Goal: Task Accomplishment & Management: Complete application form

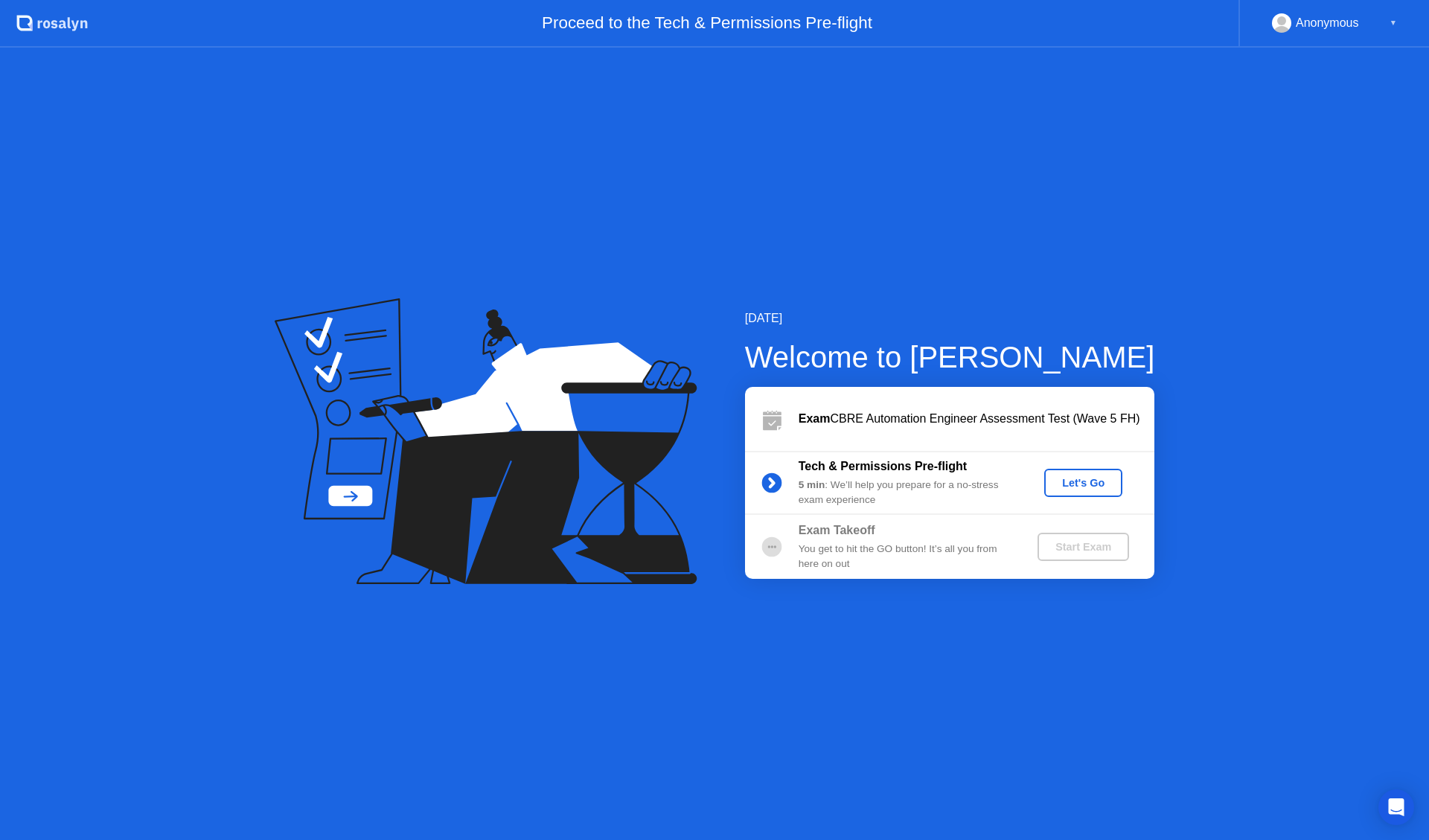
click at [1105, 483] on div "Let's Go" at bounding box center [1083, 483] width 66 height 12
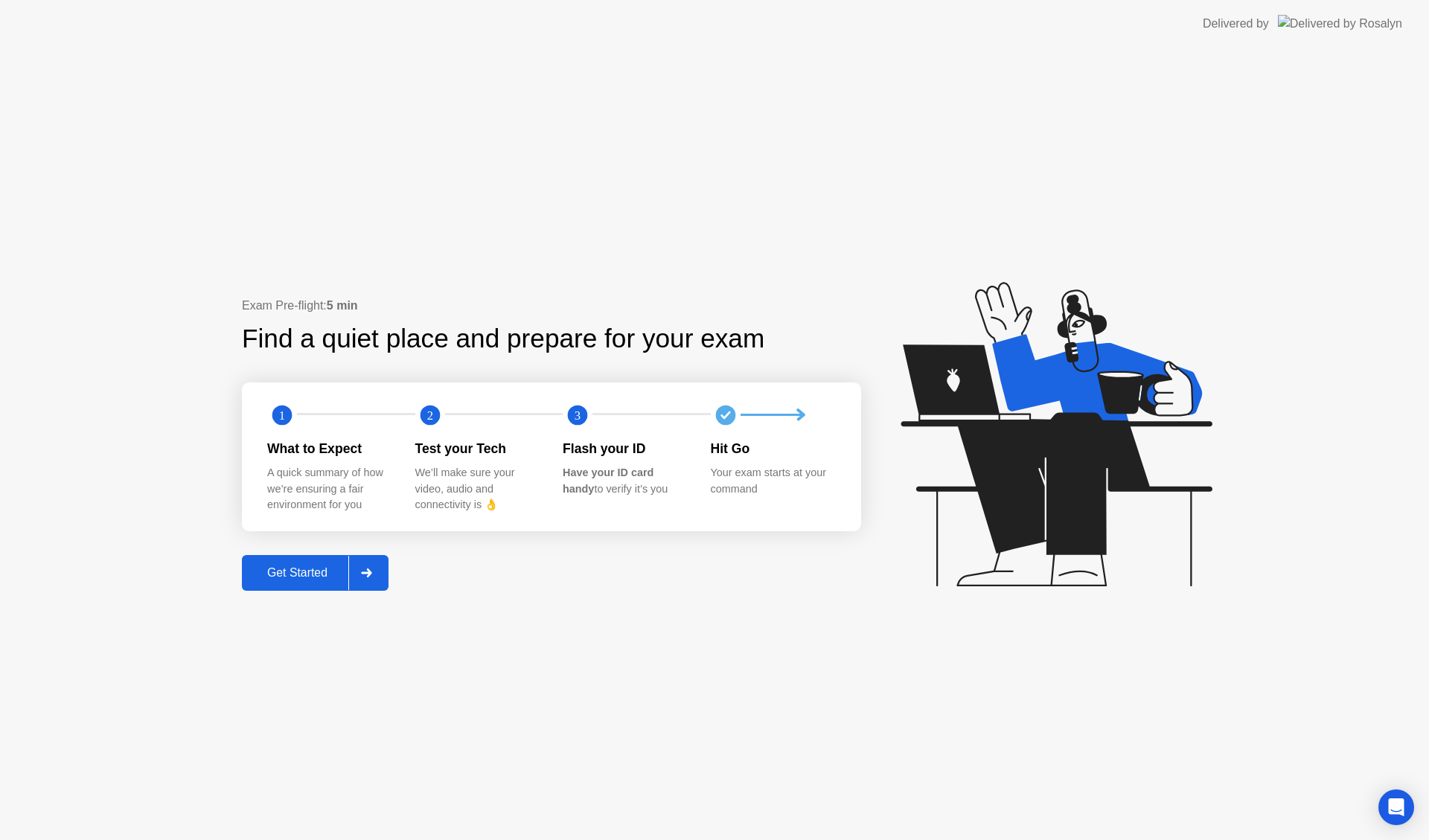
click at [304, 572] on div "Get Started" at bounding box center [297, 573] width 102 height 13
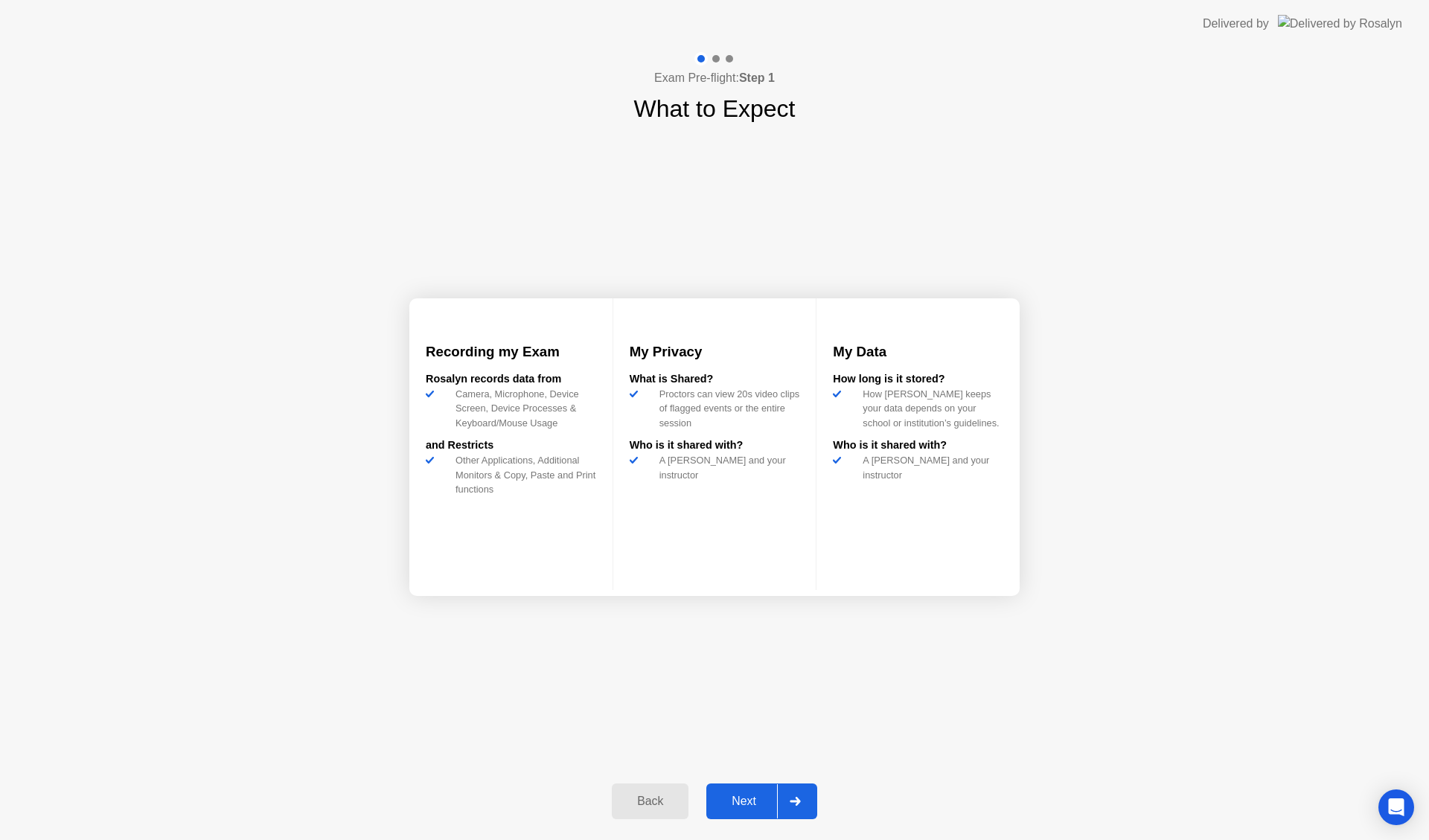
click at [739, 800] on div "Next" at bounding box center [744, 801] width 66 height 13
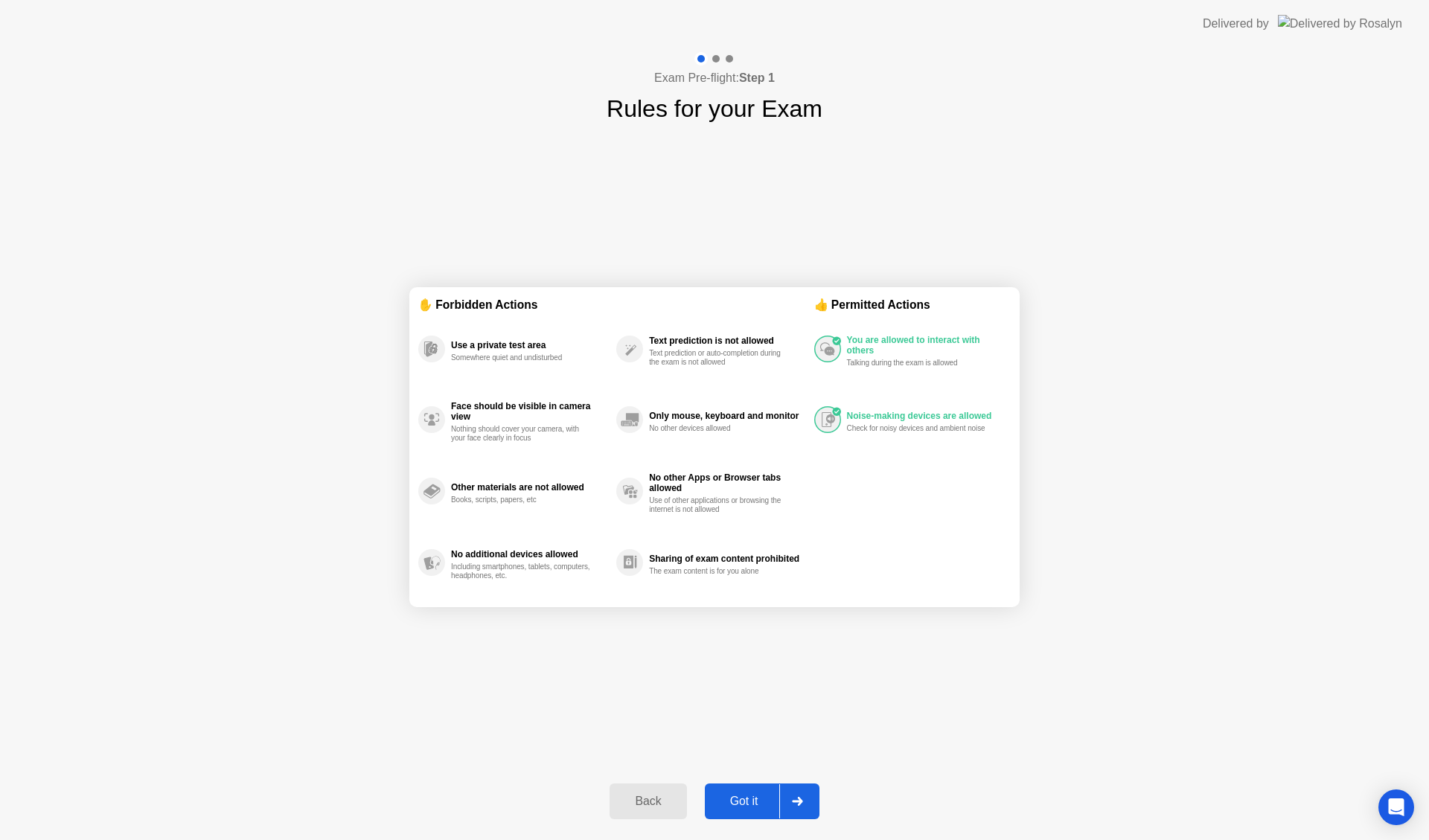
click at [749, 799] on div "Got it" at bounding box center [744, 801] width 70 height 13
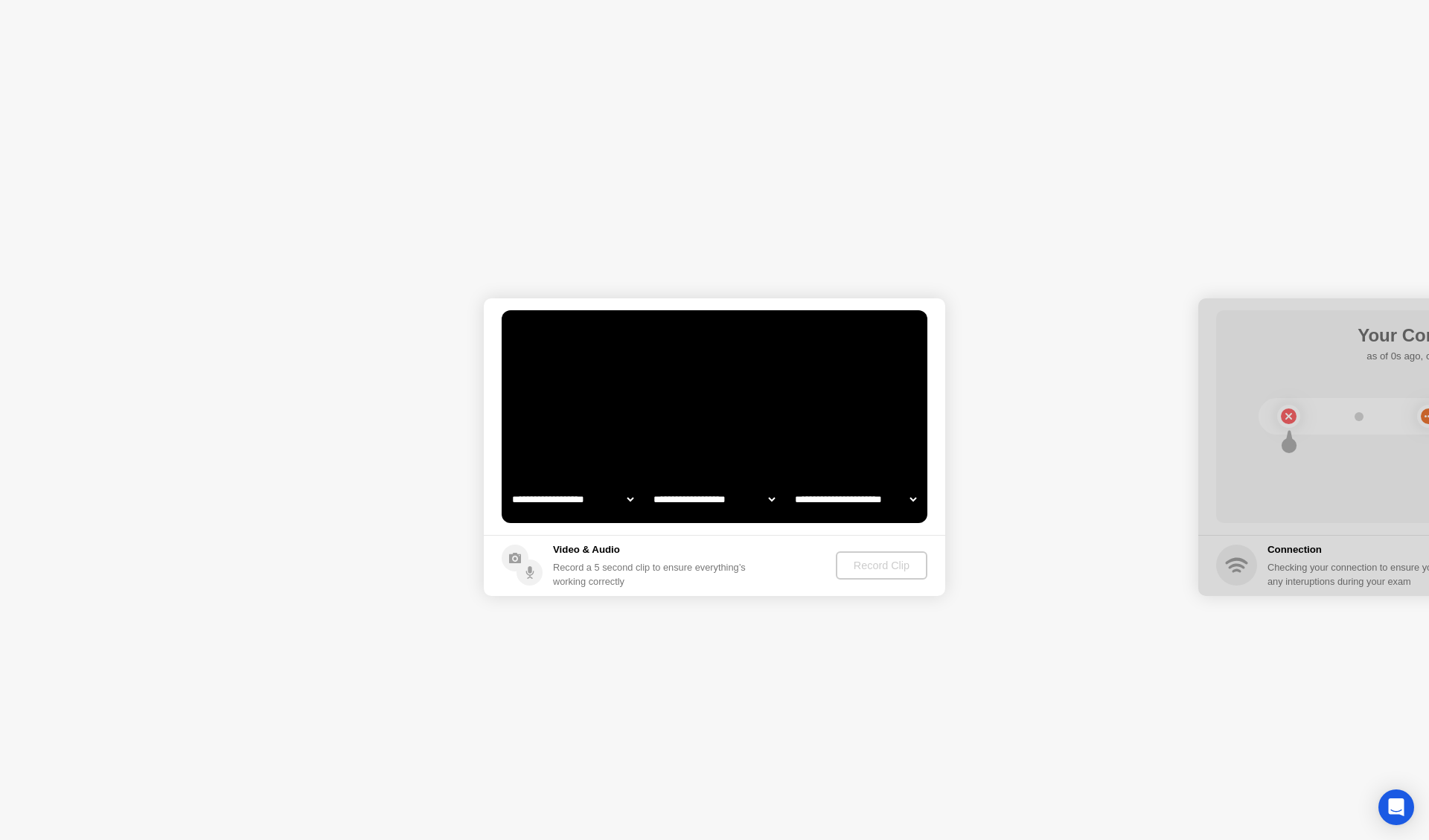
select select "**********"
select select "*******"
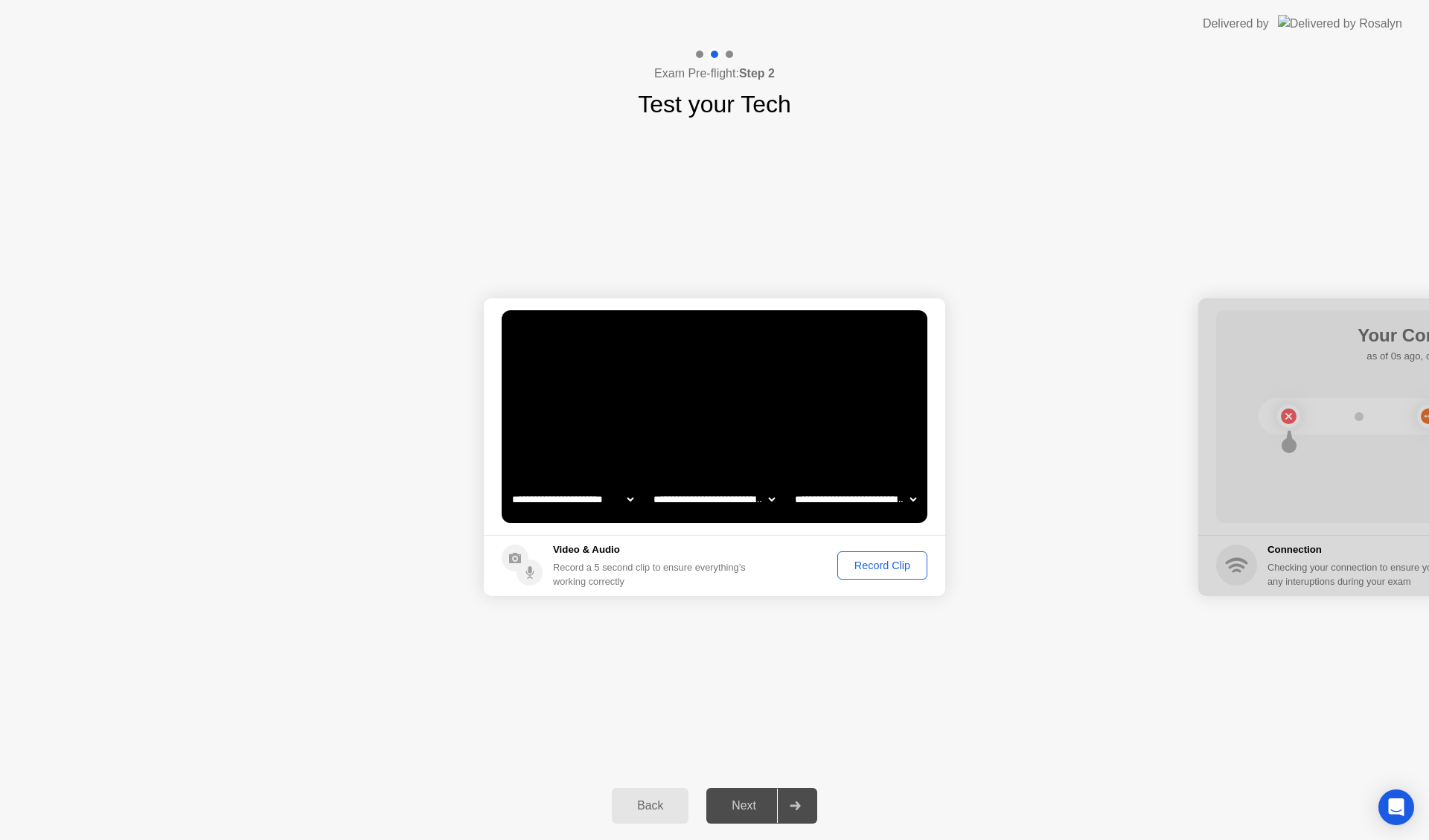
click at [881, 565] on div "Record Clip" at bounding box center [882, 565] width 80 height 12
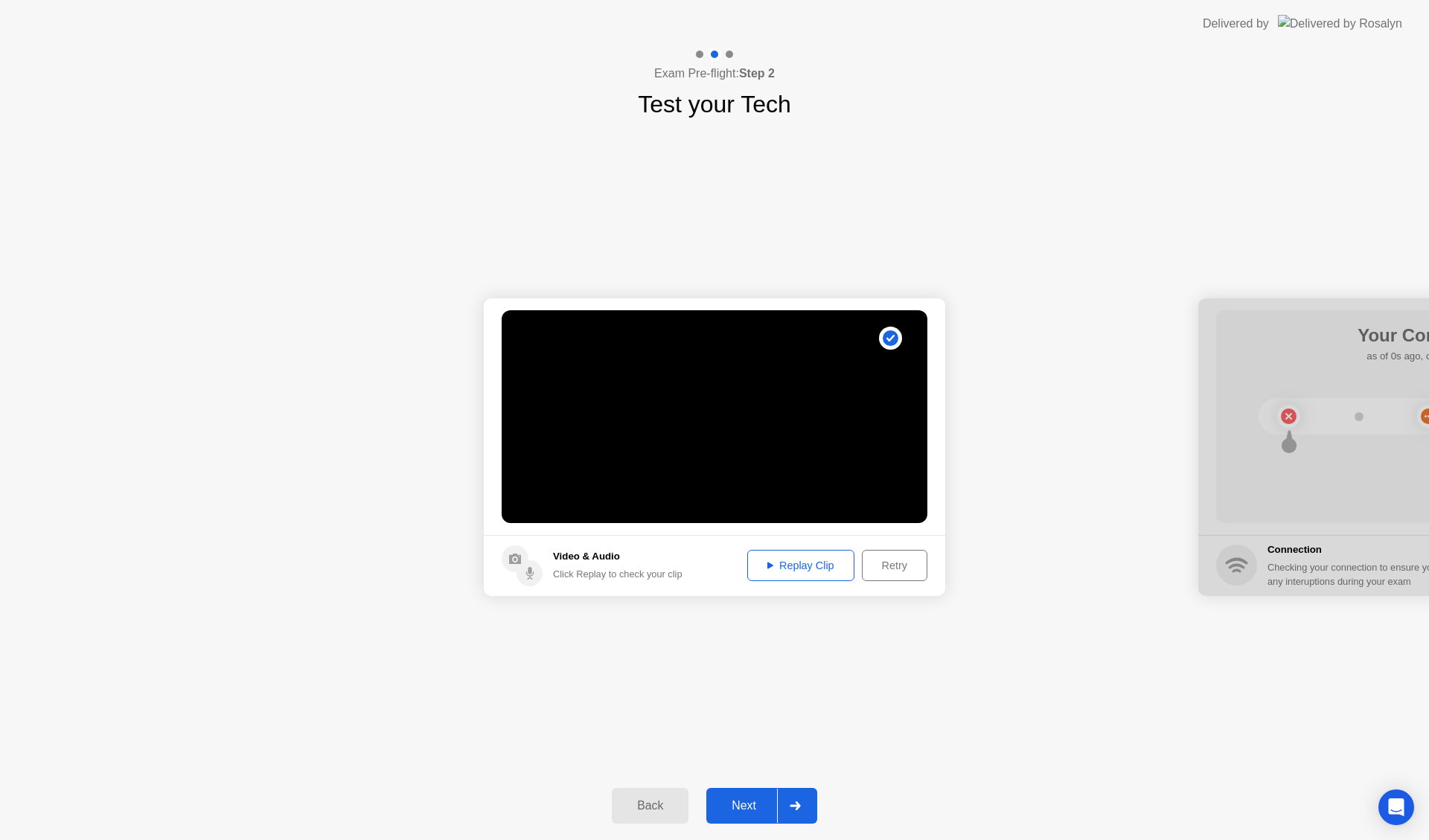
click at [788, 563] on div "Replay Clip" at bounding box center [801, 565] width 97 height 12
click at [751, 803] on div "Next" at bounding box center [744, 806] width 66 height 13
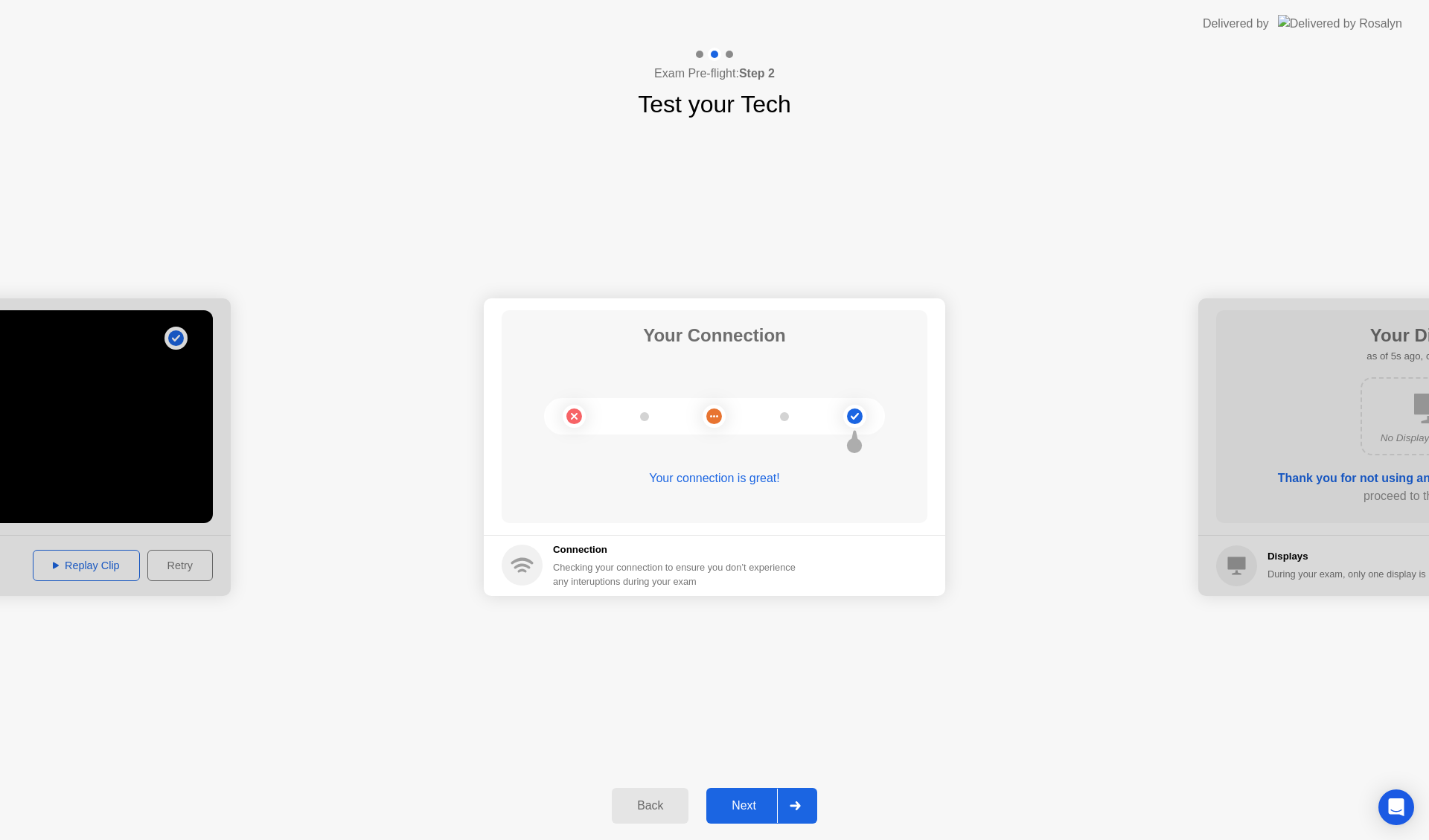
click at [726, 807] on div "Next" at bounding box center [744, 806] width 66 height 13
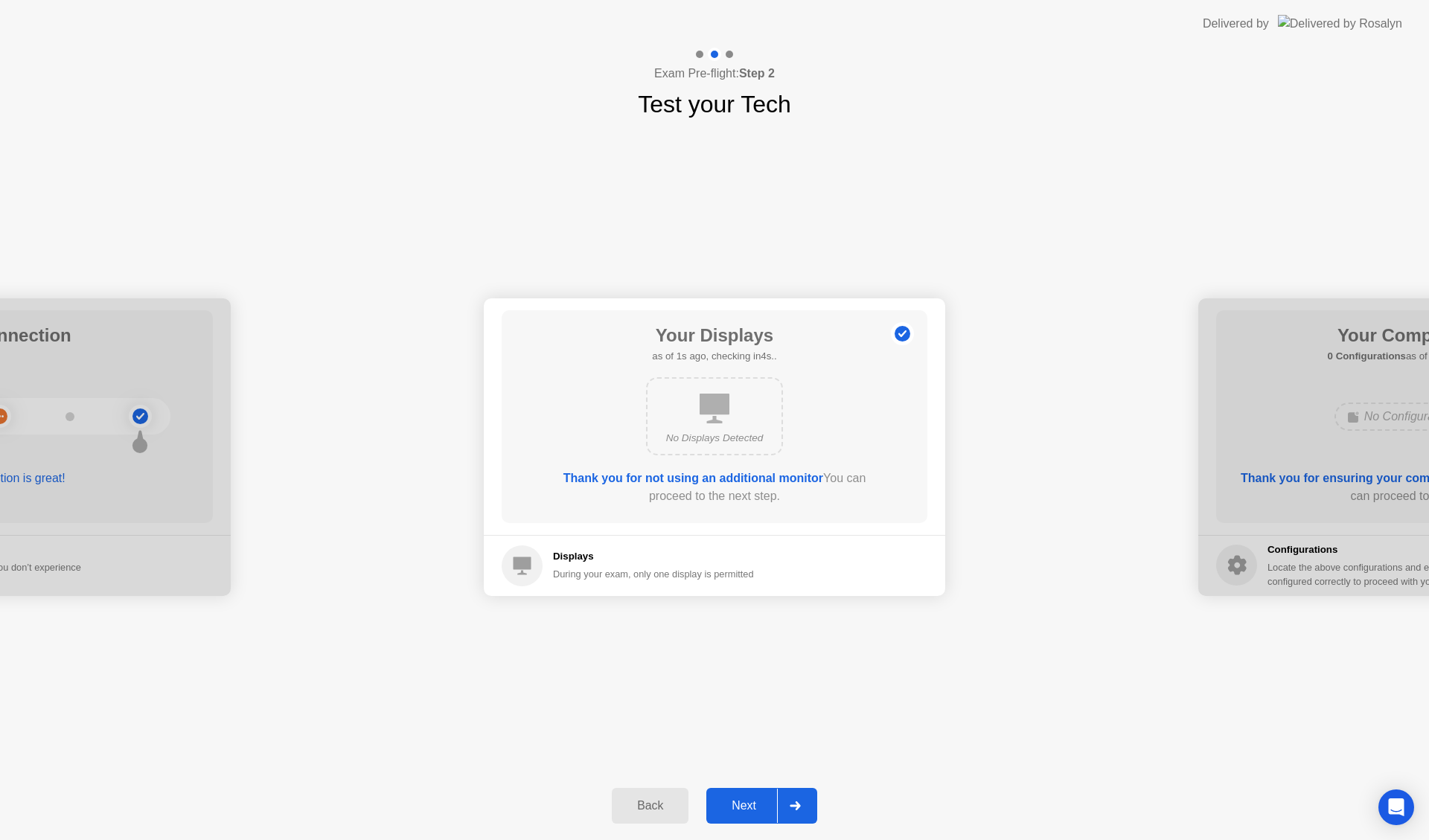
click at [727, 811] on div "Next" at bounding box center [744, 806] width 66 height 13
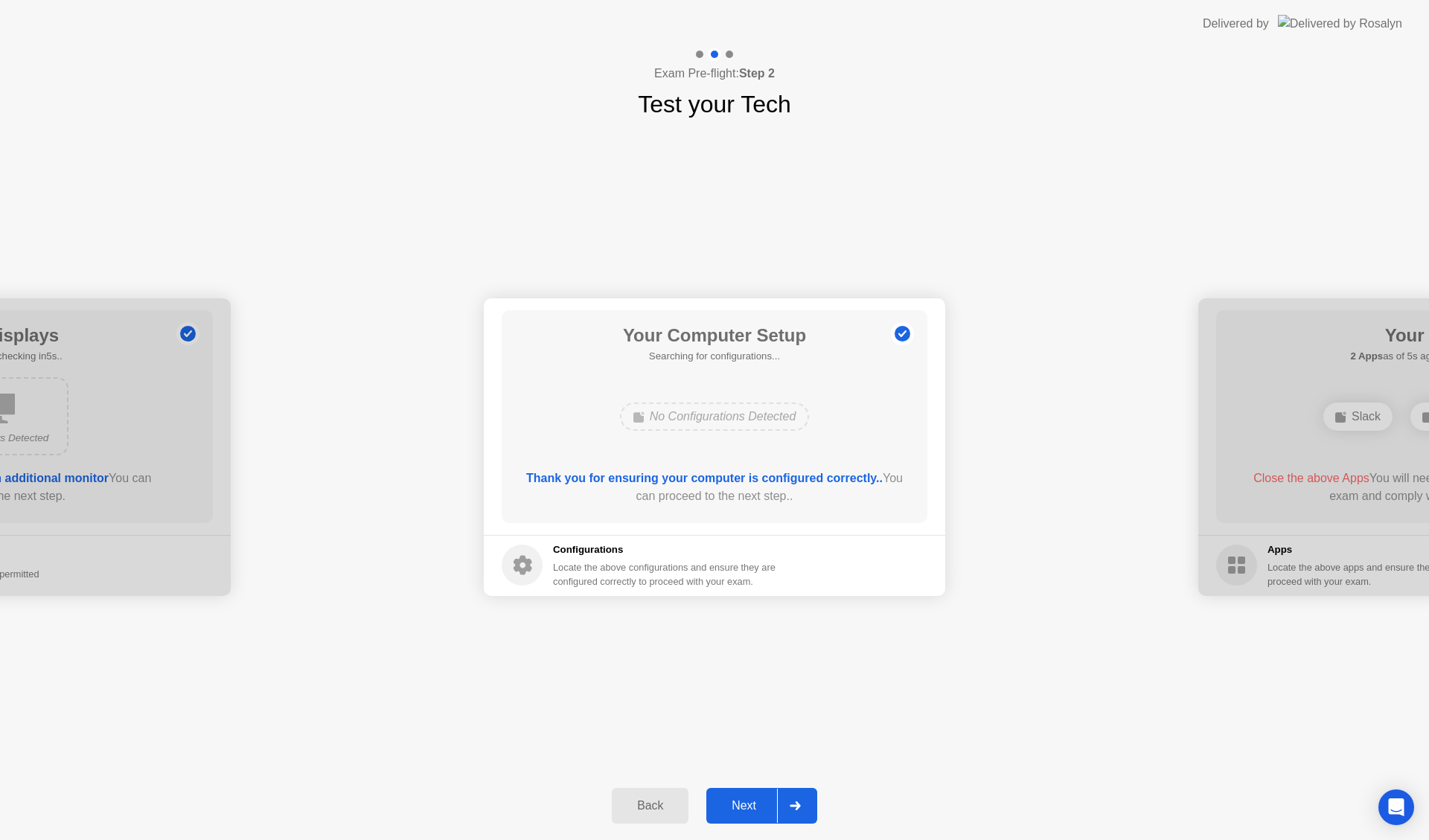
click at [728, 811] on div "Next" at bounding box center [744, 806] width 66 height 13
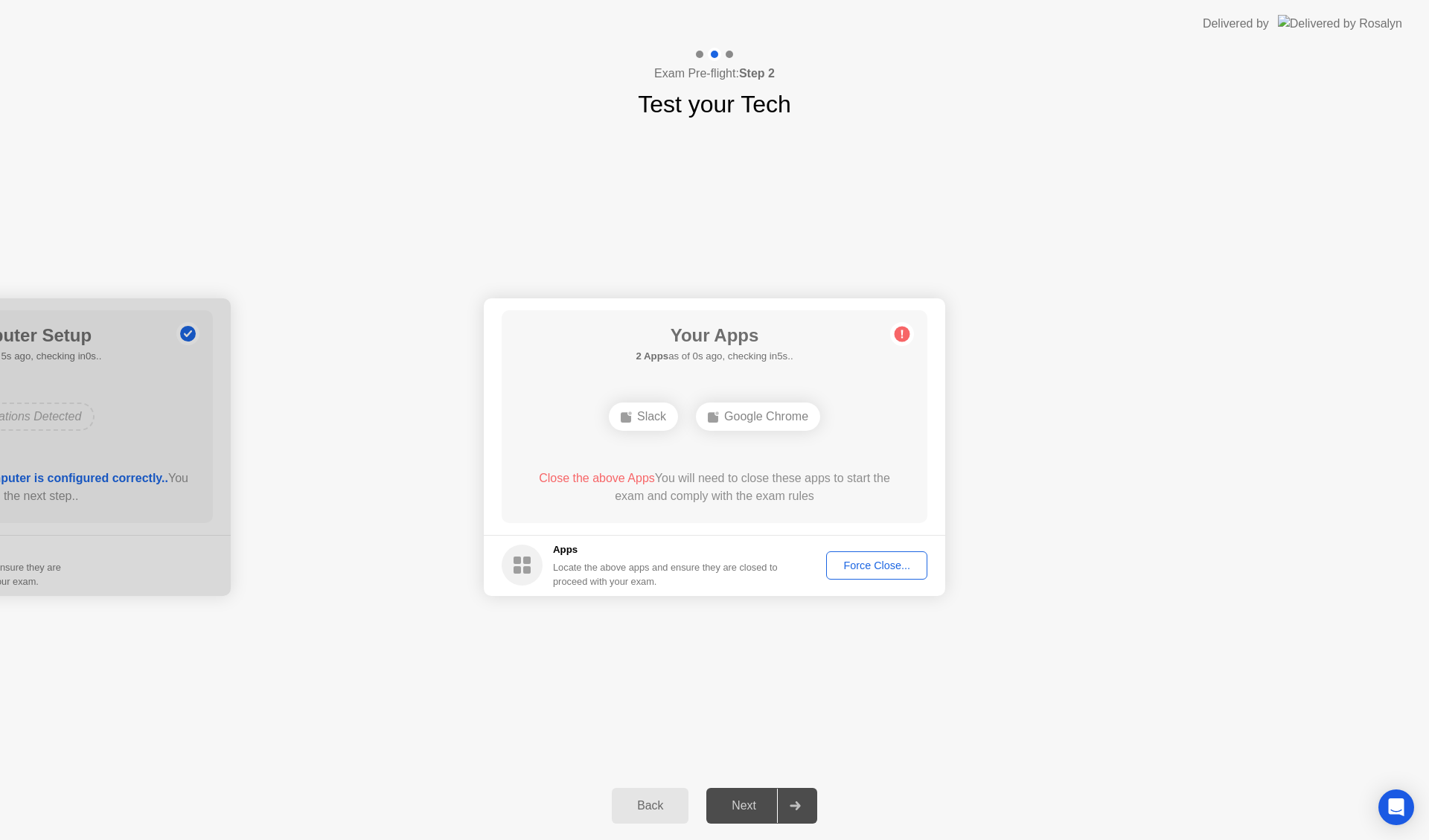
click at [1121, 749] on div "**********" at bounding box center [714, 446] width 1429 height 649
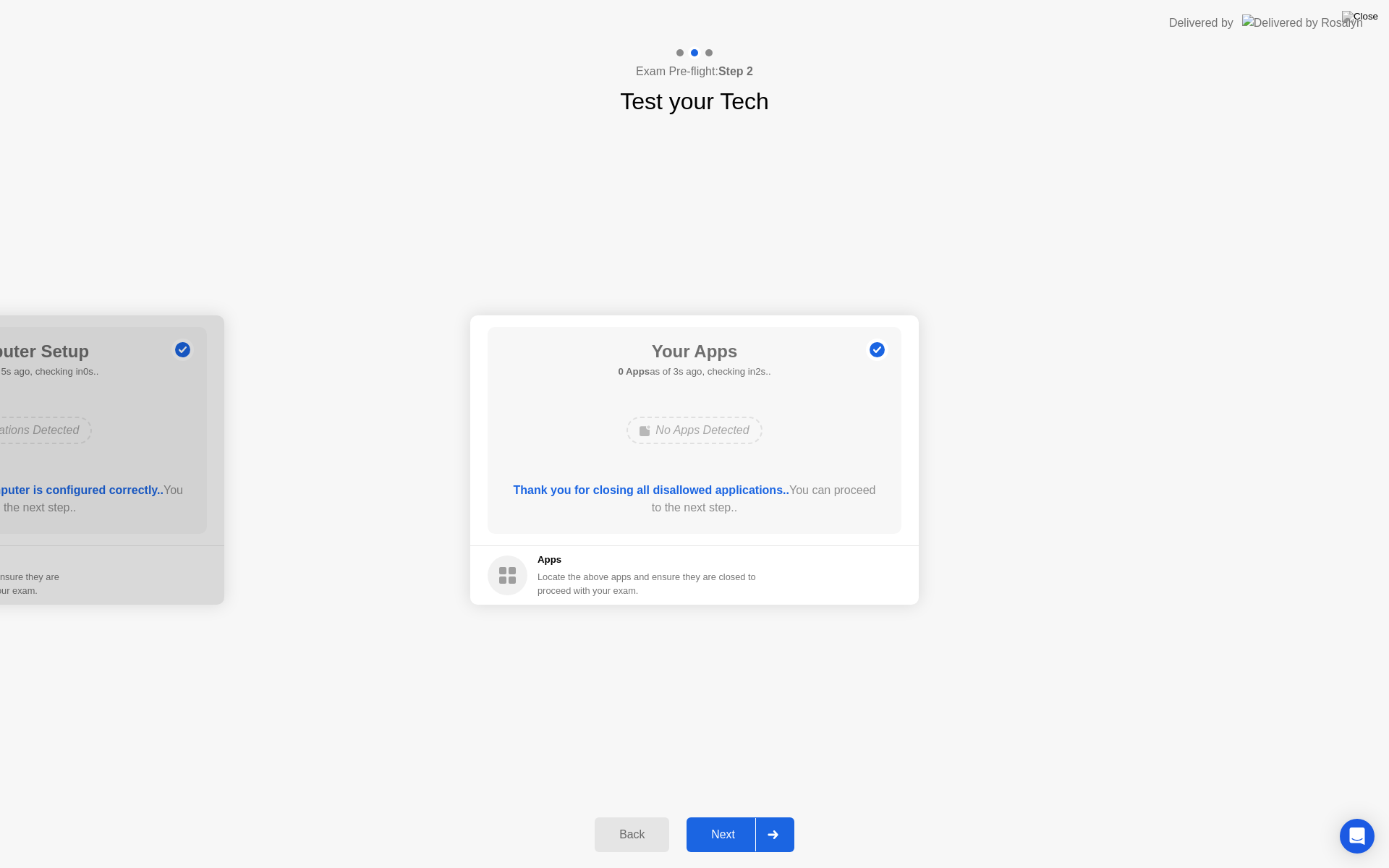
click at [733, 816] on div "Next" at bounding box center [723, 834] width 65 height 13
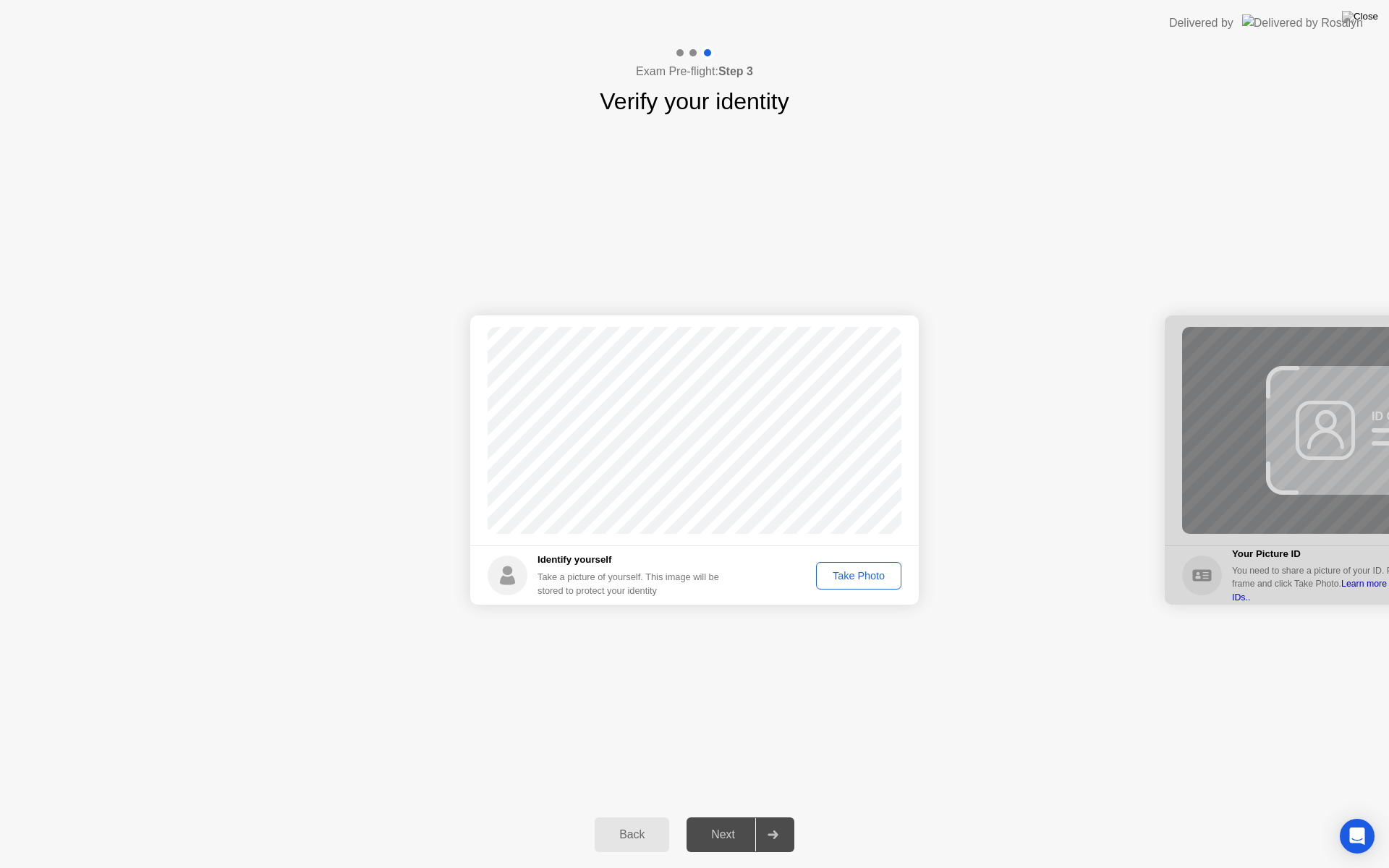
click at [857, 575] on div "Take Photo" at bounding box center [858, 575] width 75 height 11
click at [713, 816] on div "Next" at bounding box center [723, 834] width 65 height 13
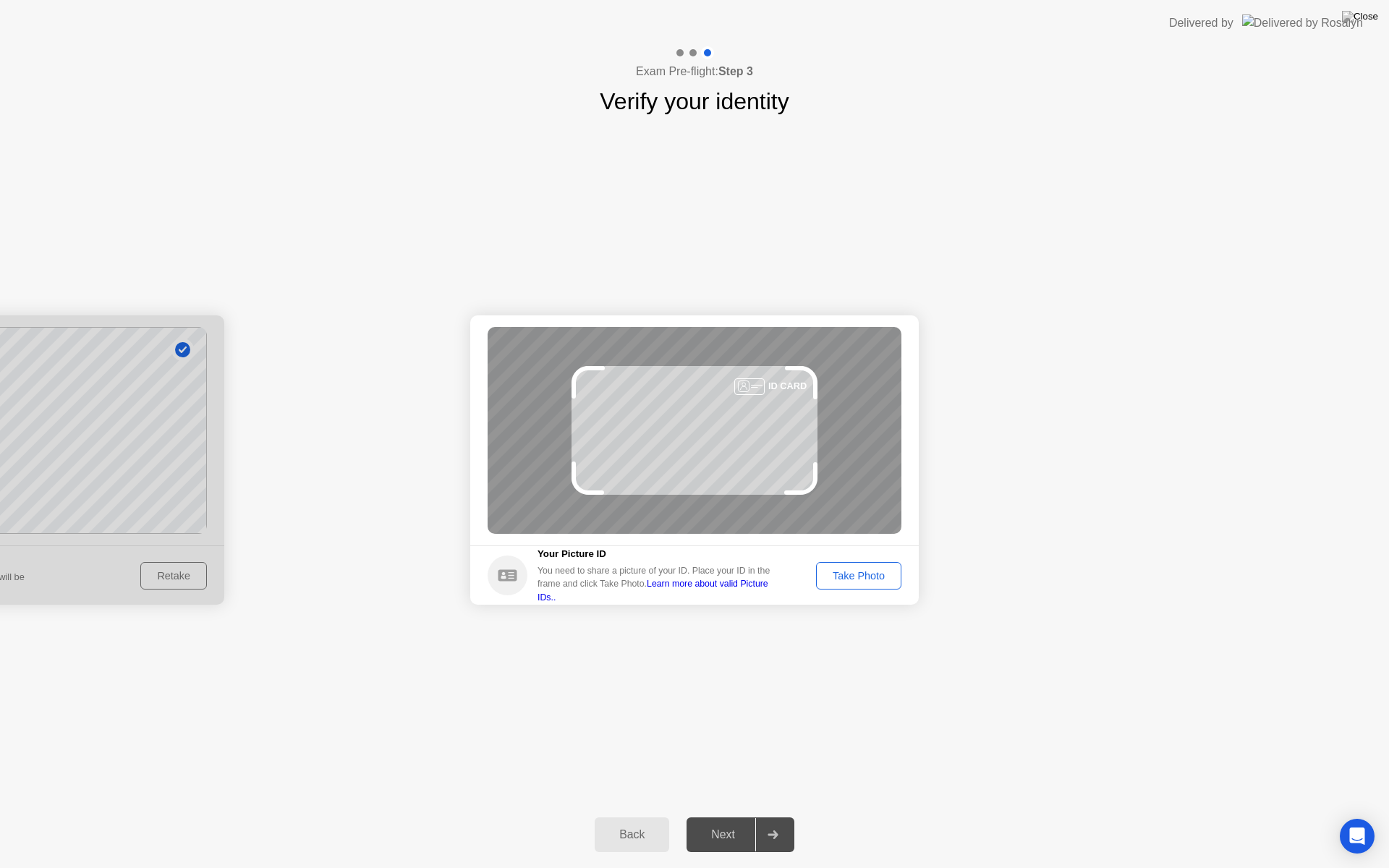
click at [857, 573] on div "Take Photo" at bounding box center [858, 575] width 75 height 11
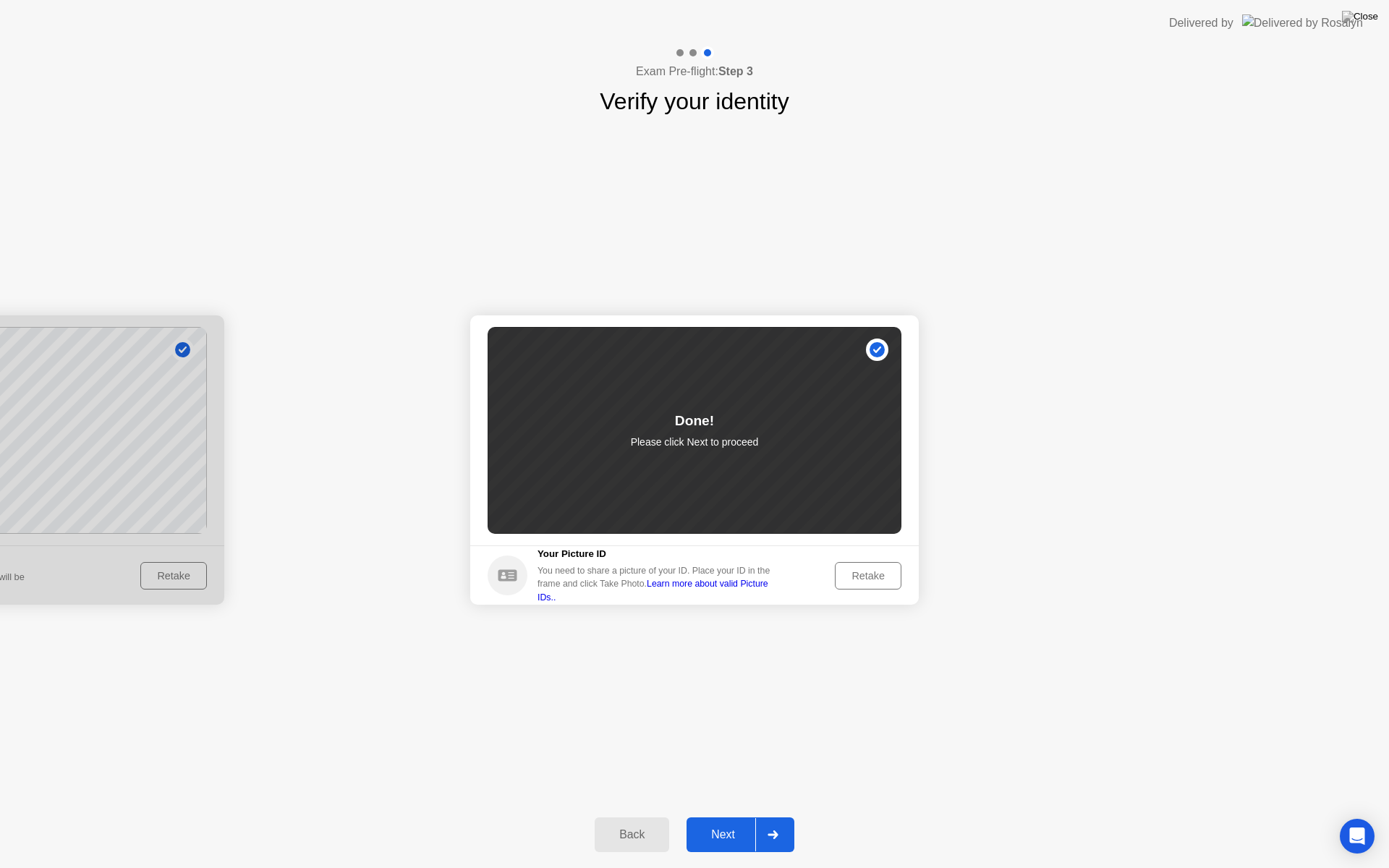
click at [718, 816] on div "Next" at bounding box center [723, 834] width 65 height 13
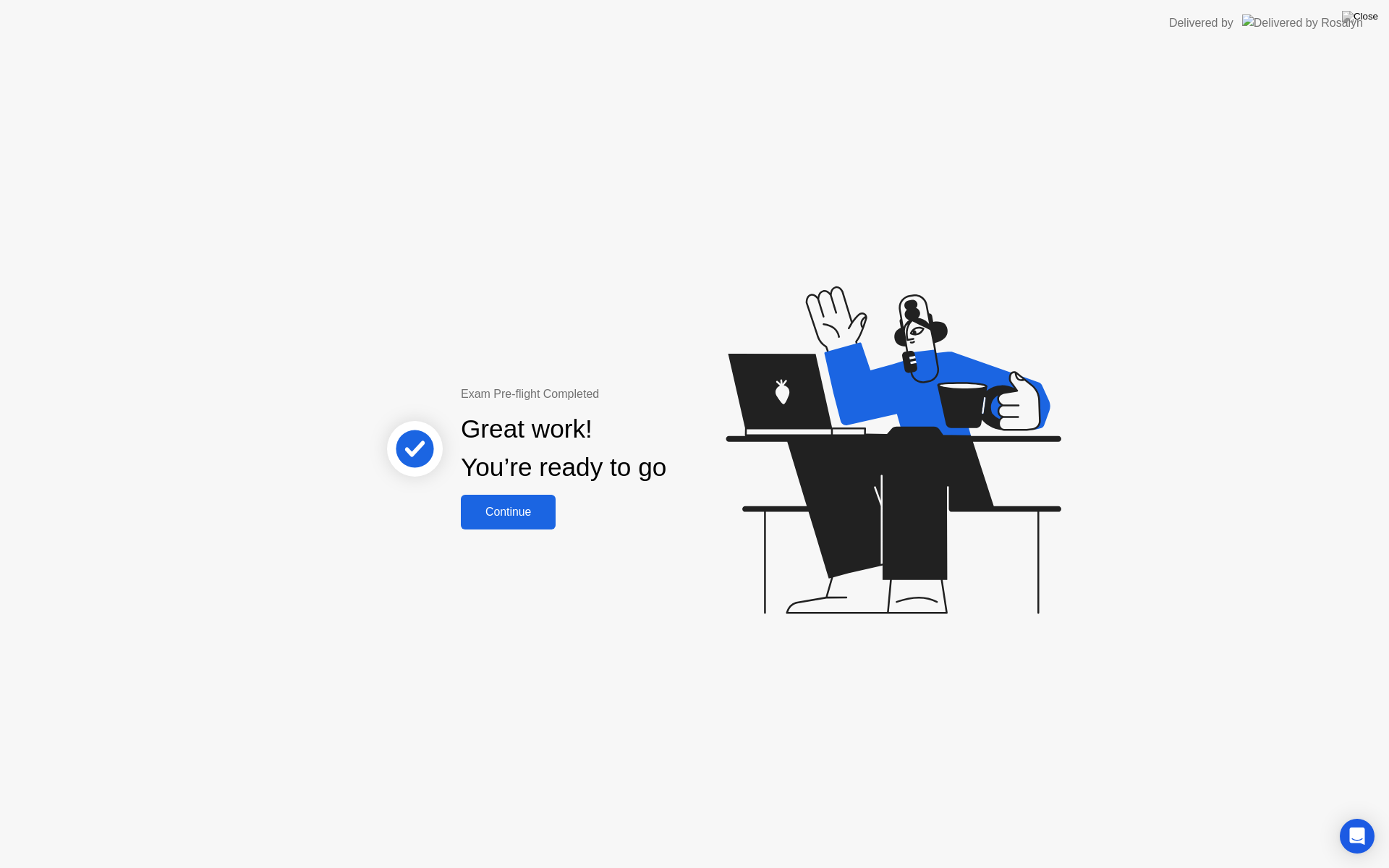
click at [522, 515] on div "Continue" at bounding box center [508, 512] width 86 height 13
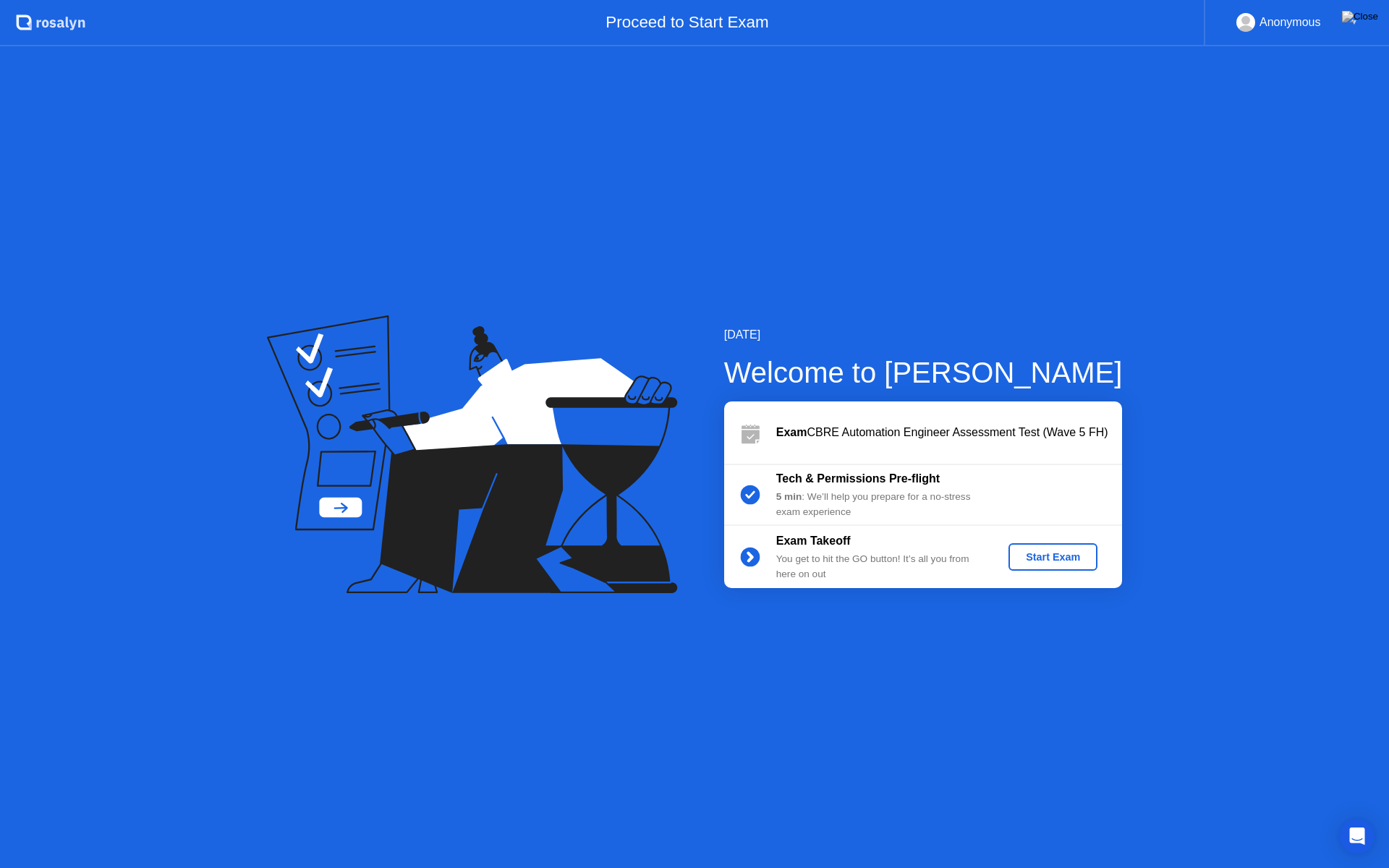
click at [1056, 554] on div "Start Exam" at bounding box center [1053, 557] width 78 height 11
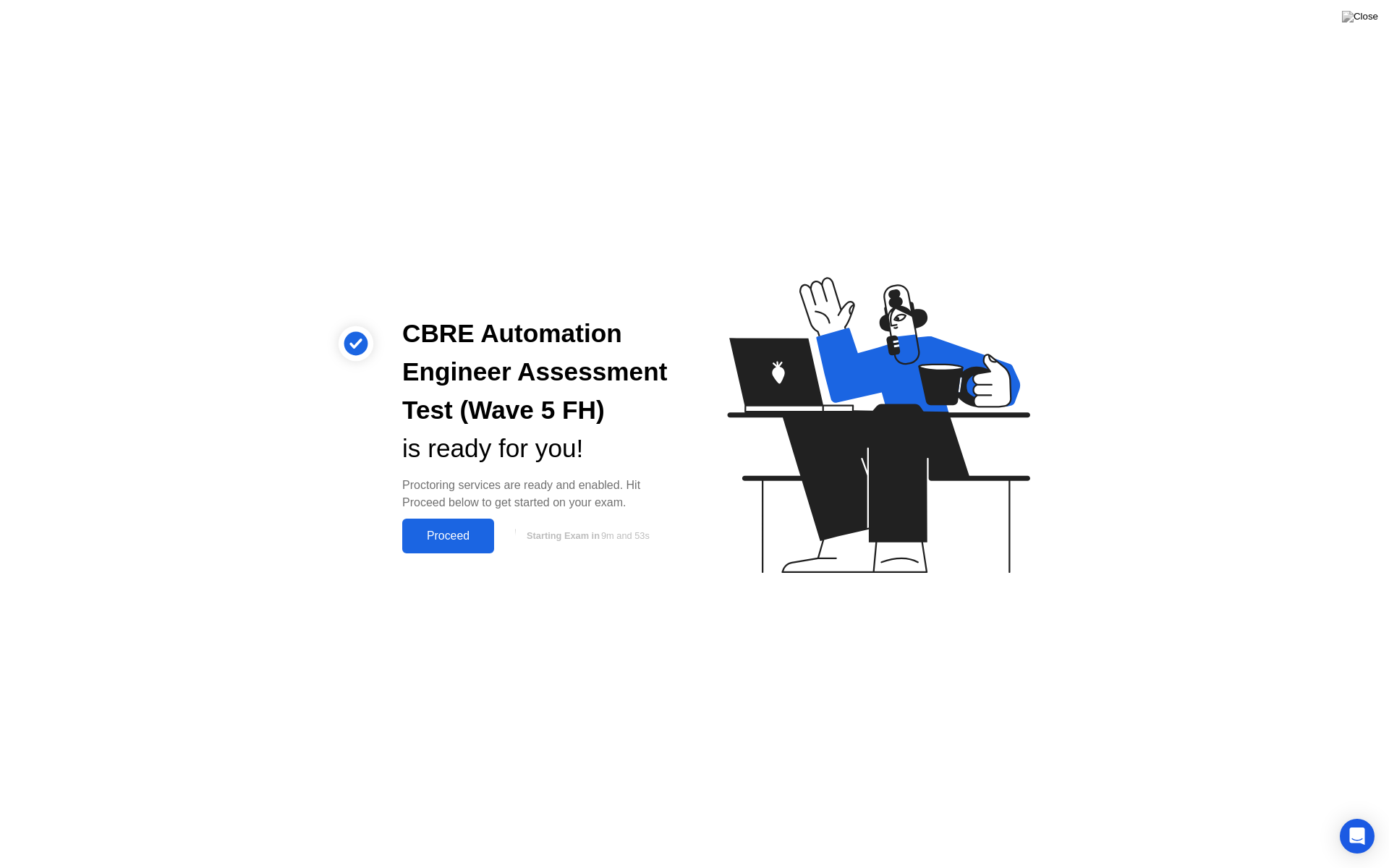
click at [439, 533] on div "Proceed" at bounding box center [448, 536] width 83 height 13
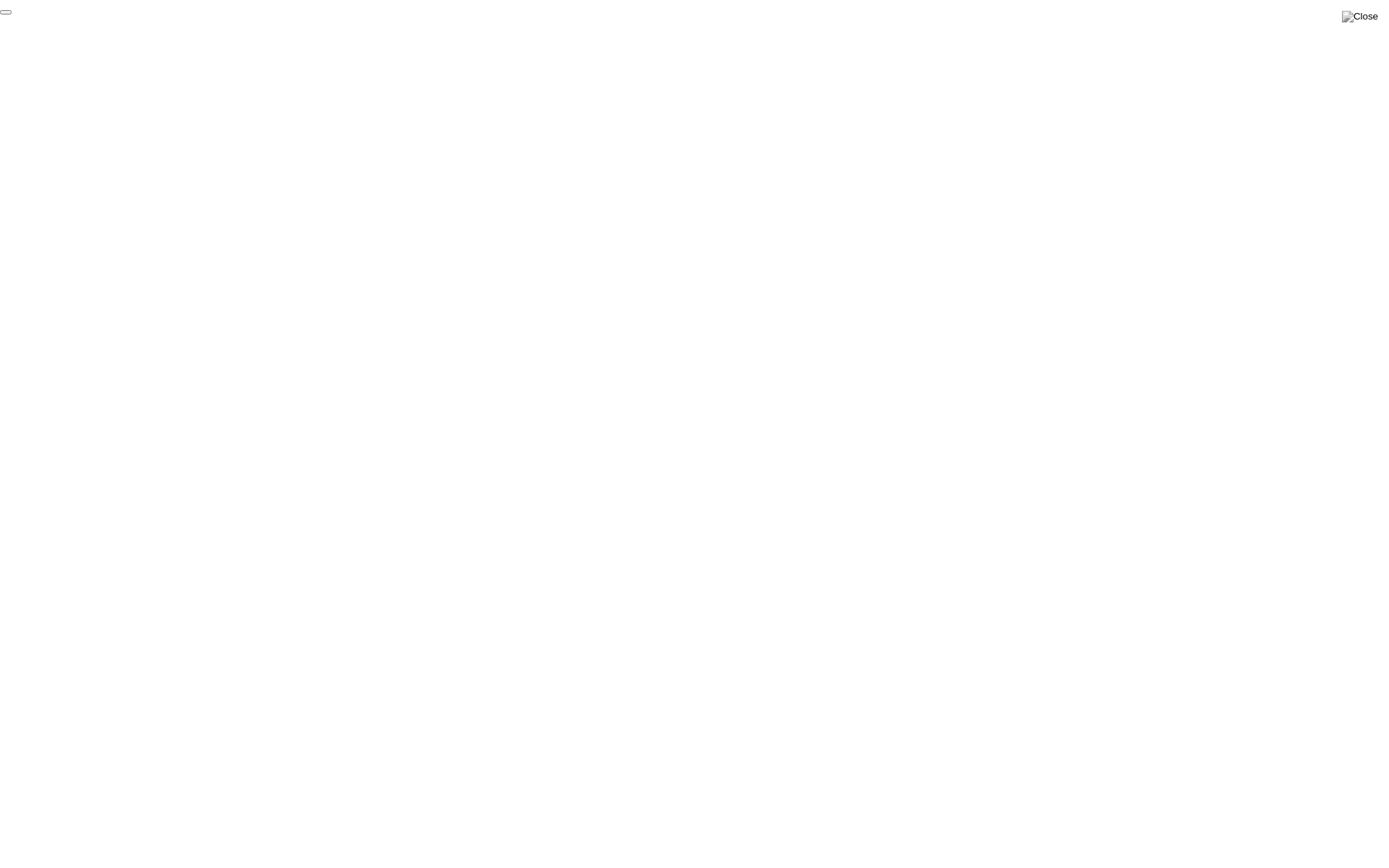
click div "End Proctoring Session"
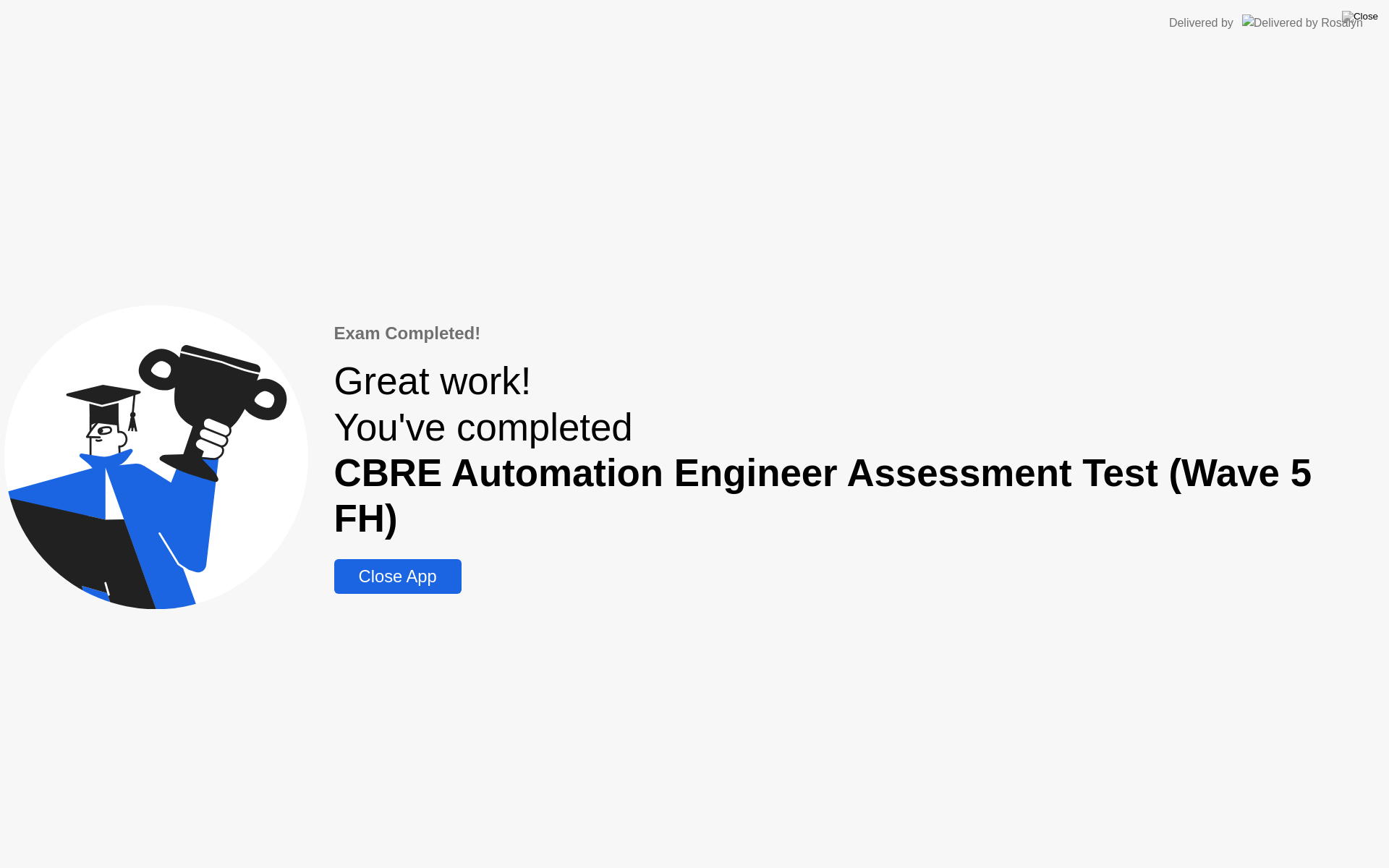
click at [454, 566] on div "Close App" at bounding box center [397, 576] width 119 height 20
